Goal: Task Accomplishment & Management: Manage account settings

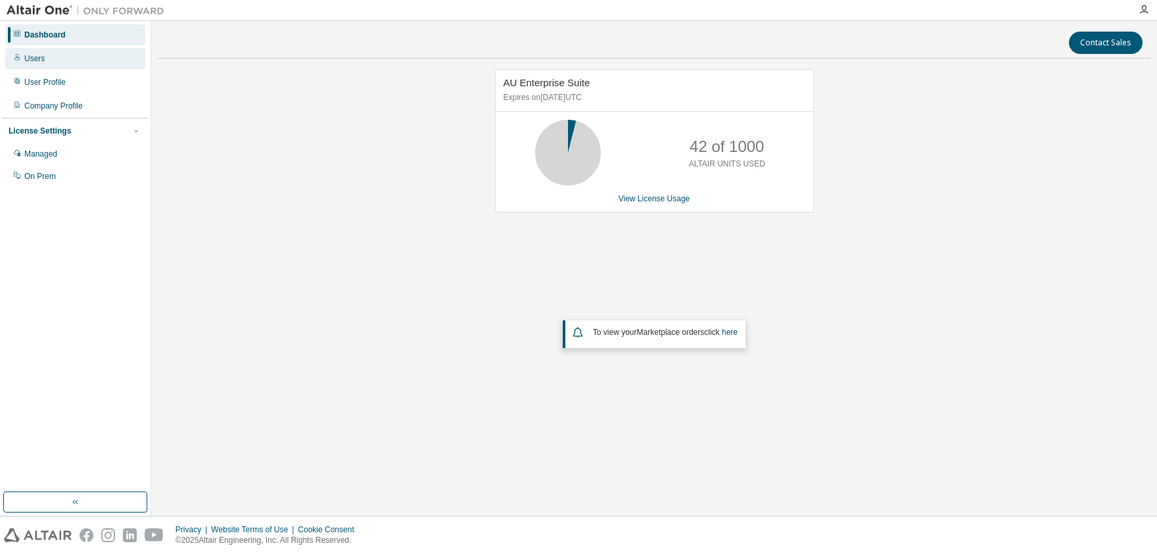
click at [41, 65] on div "Users" at bounding box center [75, 58] width 140 height 21
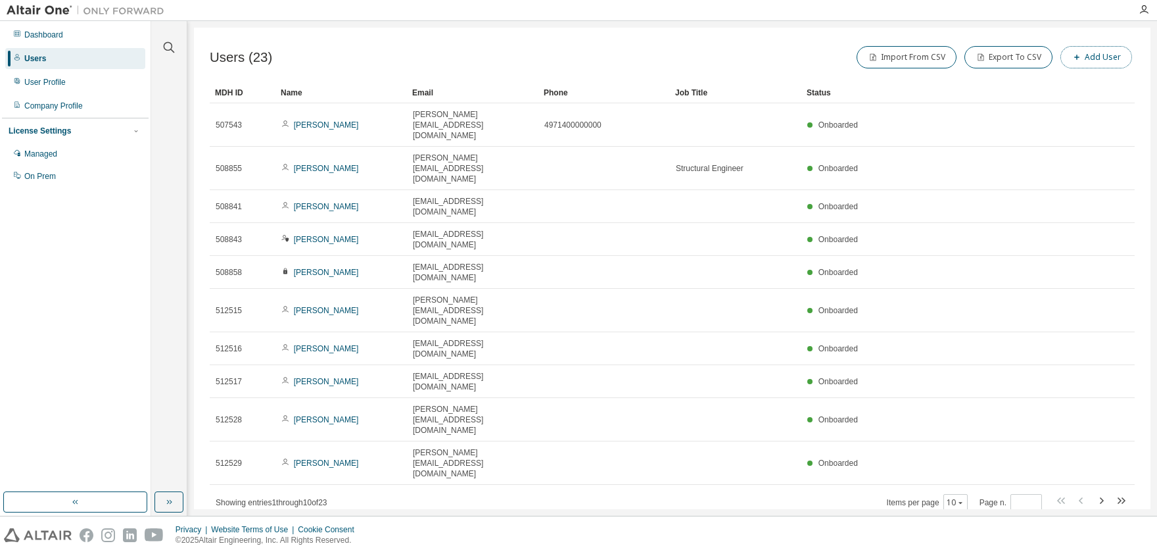
click at [1089, 57] on button "Add User" at bounding box center [1097, 57] width 72 height 22
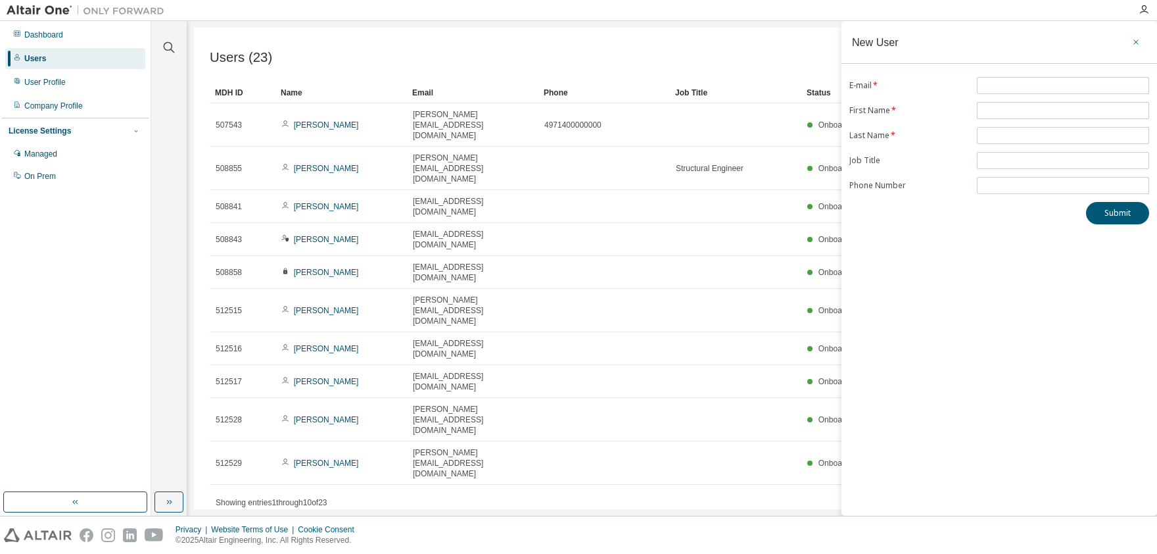
click at [1133, 39] on icon "button" at bounding box center [1136, 42] width 9 height 11
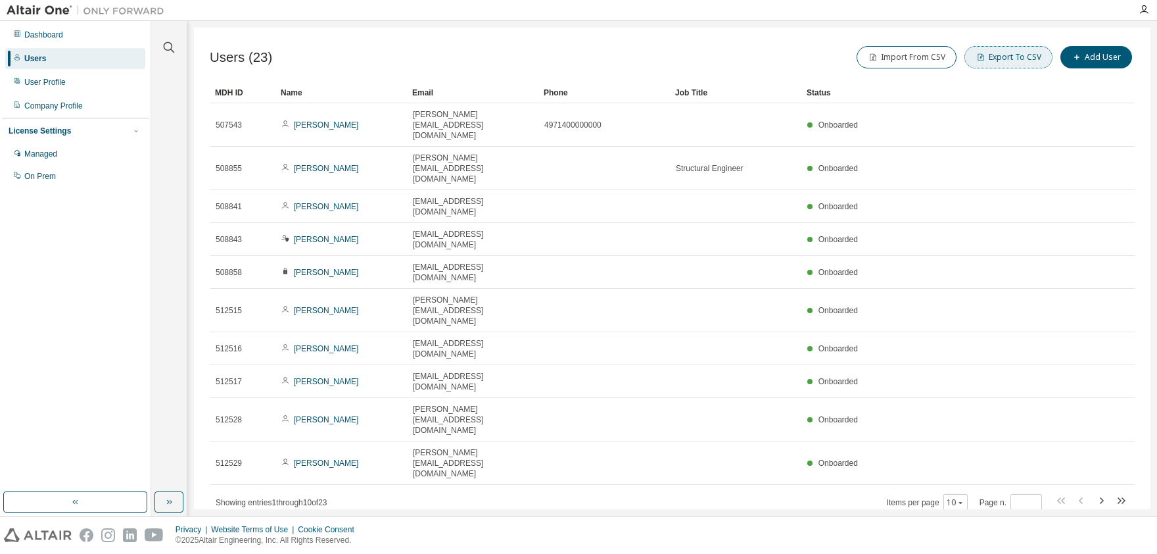
click at [1009, 63] on button "Export To CSV" at bounding box center [1009, 57] width 88 height 22
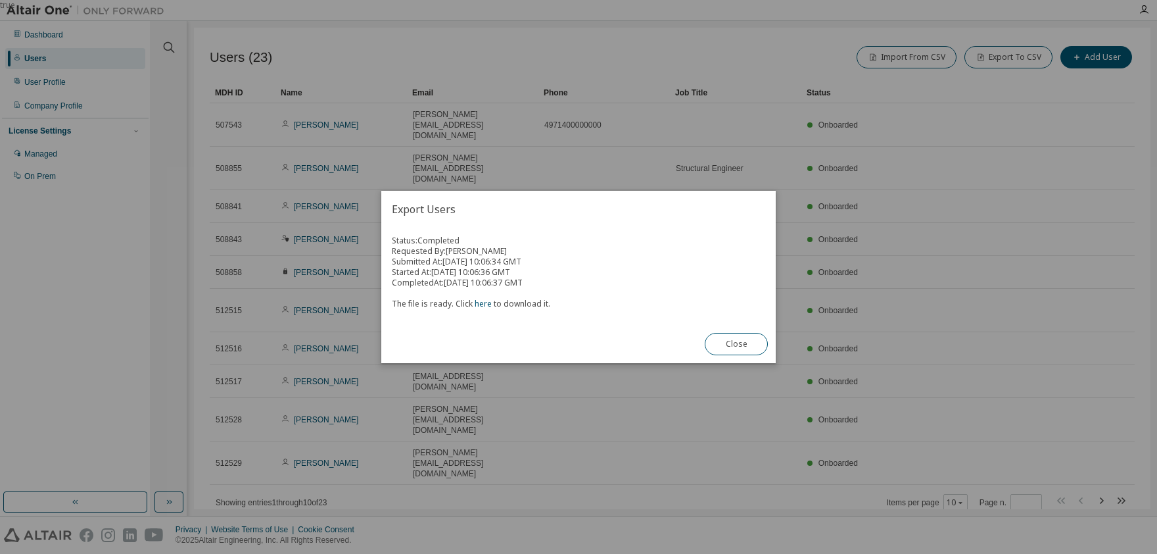
click at [568, 321] on div "Status: Completed Requested By: [PERSON_NAME] Submitted At: [DATE] 10:06:34 GMT…" at bounding box center [578, 276] width 395 height 97
click at [481, 300] on link "here" at bounding box center [483, 303] width 17 height 11
click at [749, 348] on button "Close" at bounding box center [736, 344] width 63 height 22
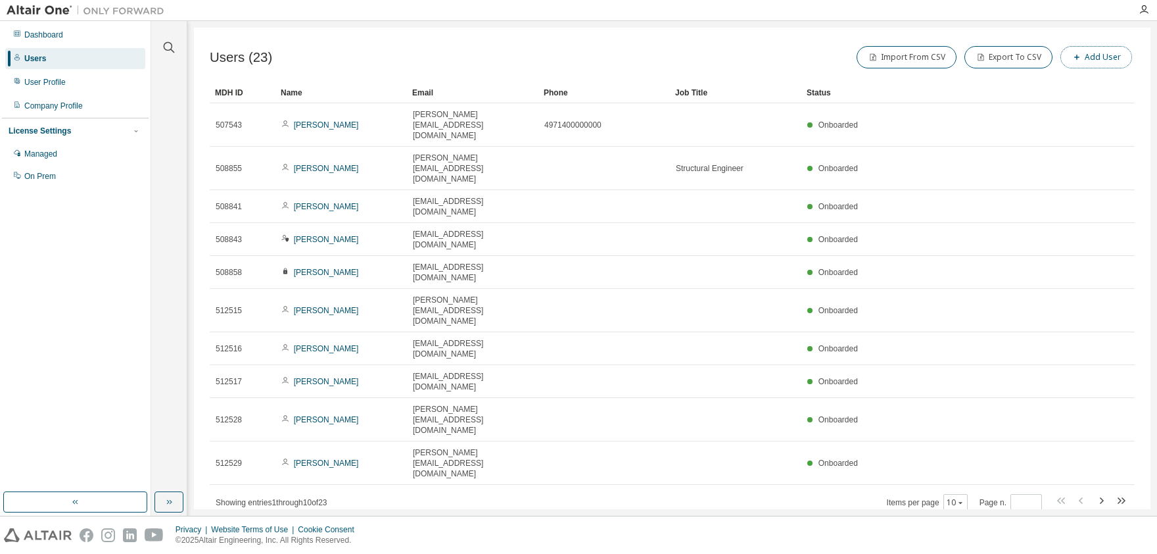
click at [1080, 56] on icon "button" at bounding box center [1077, 57] width 8 height 8
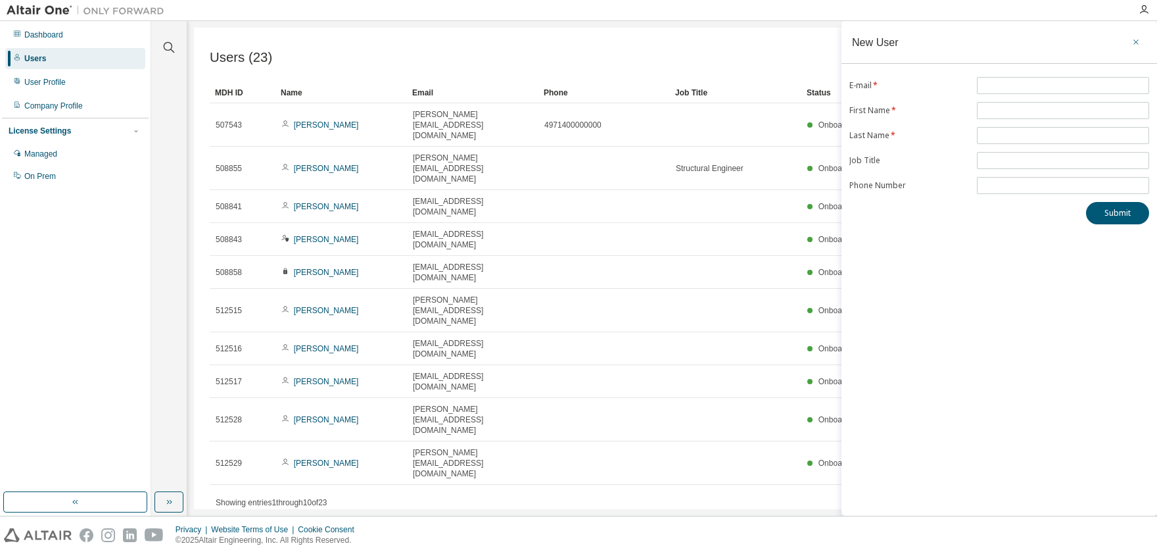
click at [1137, 46] on icon "button" at bounding box center [1136, 42] width 9 height 11
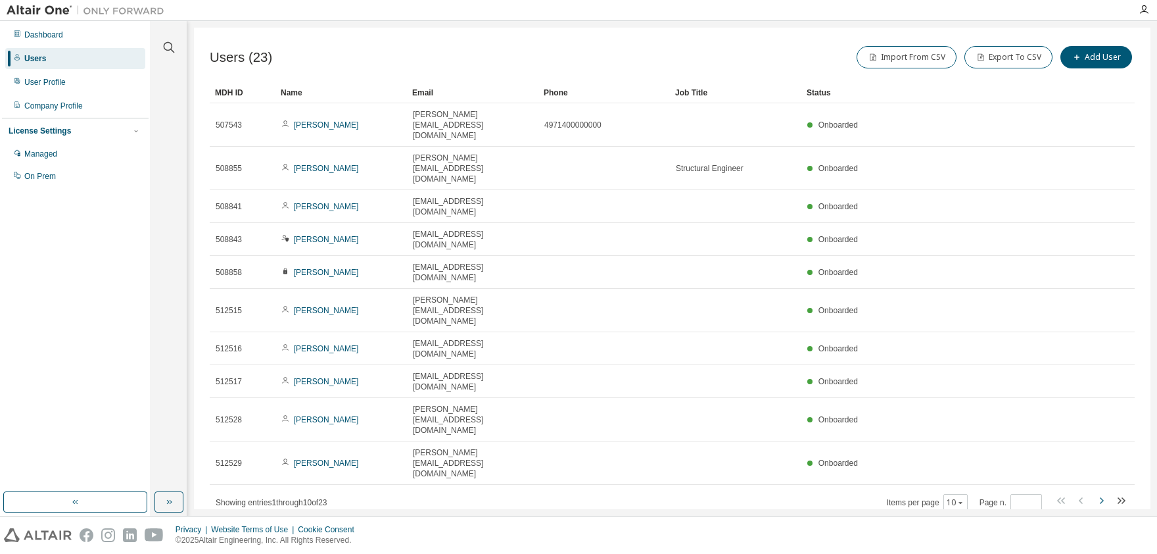
click at [1104, 493] on icon "button" at bounding box center [1101, 501] width 16 height 16
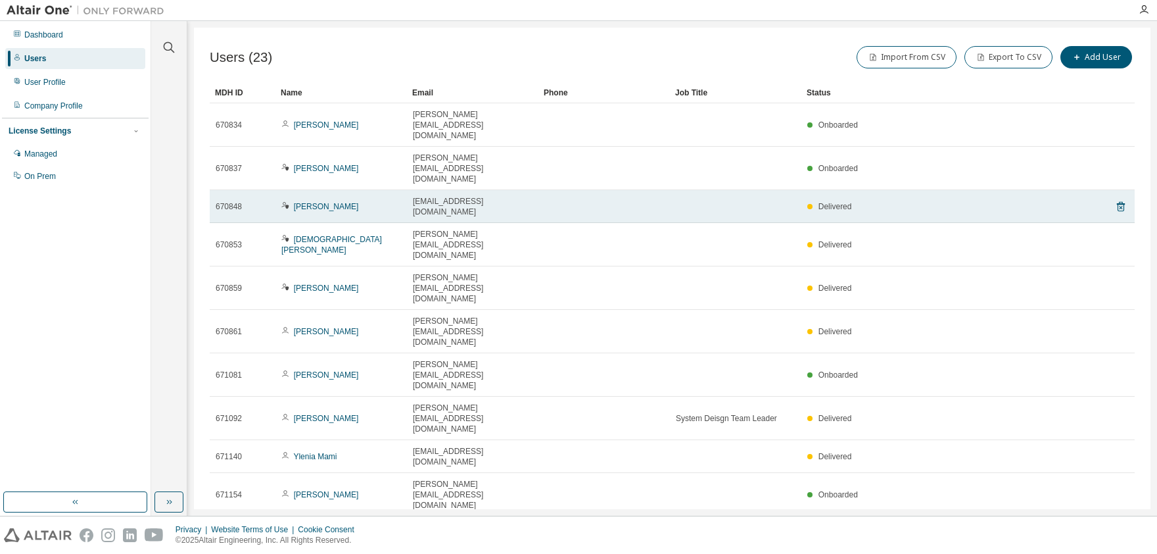
click at [460, 196] on span "[EMAIL_ADDRESS][DOMAIN_NAME]" at bounding box center [473, 206] width 120 height 21
click at [512, 196] on div "[EMAIL_ADDRESS][DOMAIN_NAME]" at bounding box center [473, 206] width 120 height 21
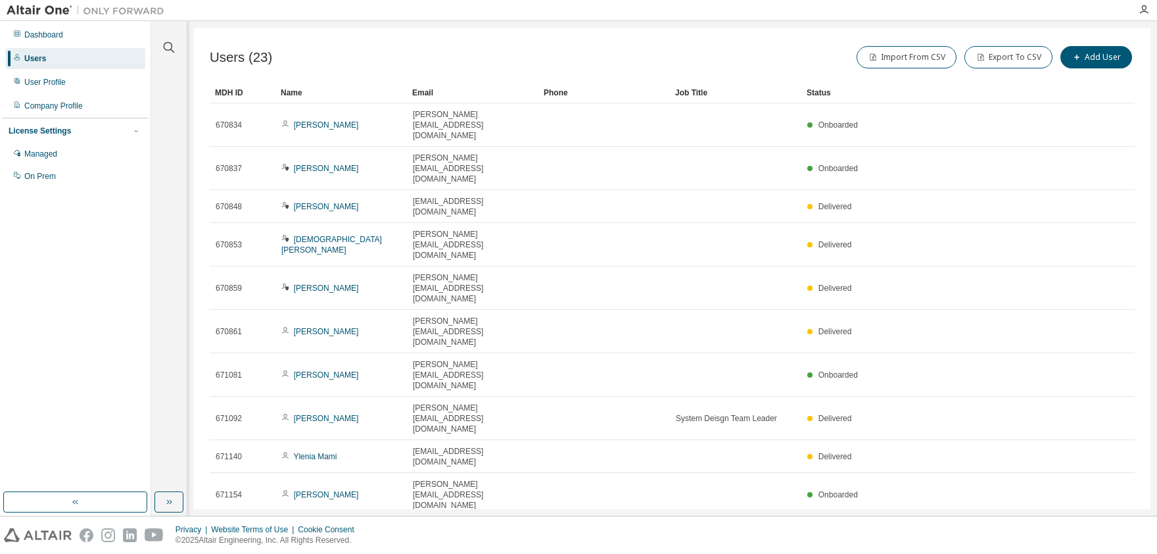
click at [439, 377] on div "Users (23) Import From CSV Export To CSV Add User Clear Load Save Save As Field…" at bounding box center [672, 268] width 957 height 481
click at [1103, 524] on icon "button" at bounding box center [1101, 532] width 16 height 16
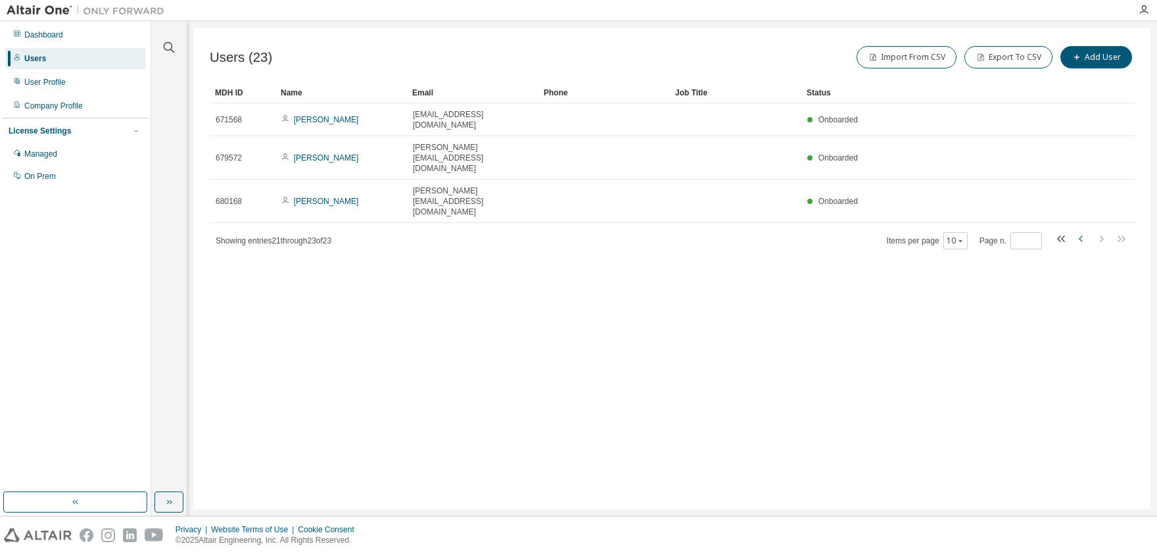
click at [1084, 231] on icon "button" at bounding box center [1082, 239] width 16 height 16
type input "*"
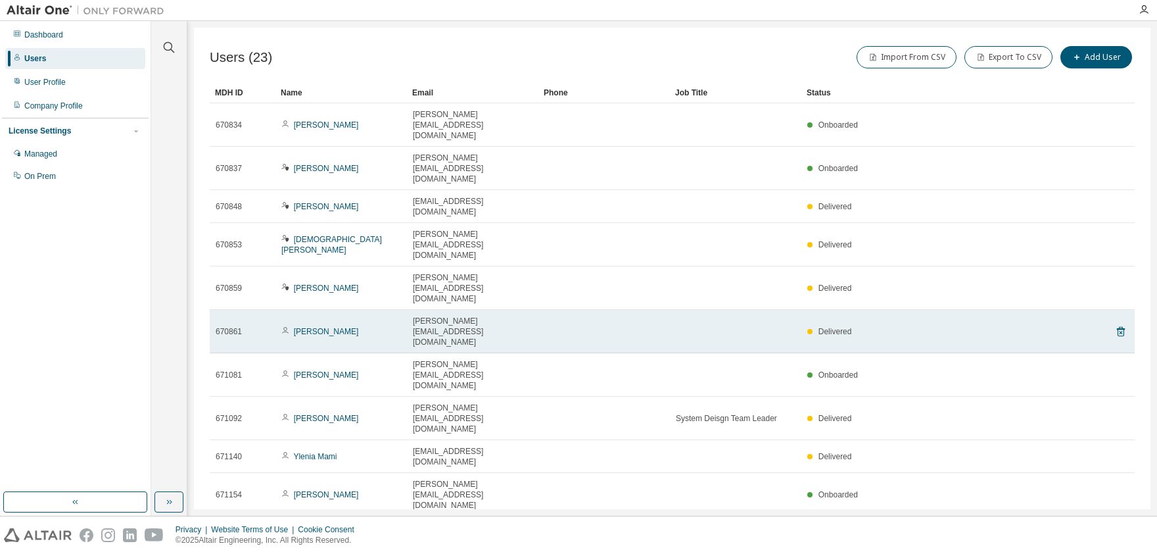
click at [832, 310] on td "Delivered" at bounding box center [937, 331] width 270 height 43
